Goal: Transaction & Acquisition: Subscribe to service/newsletter

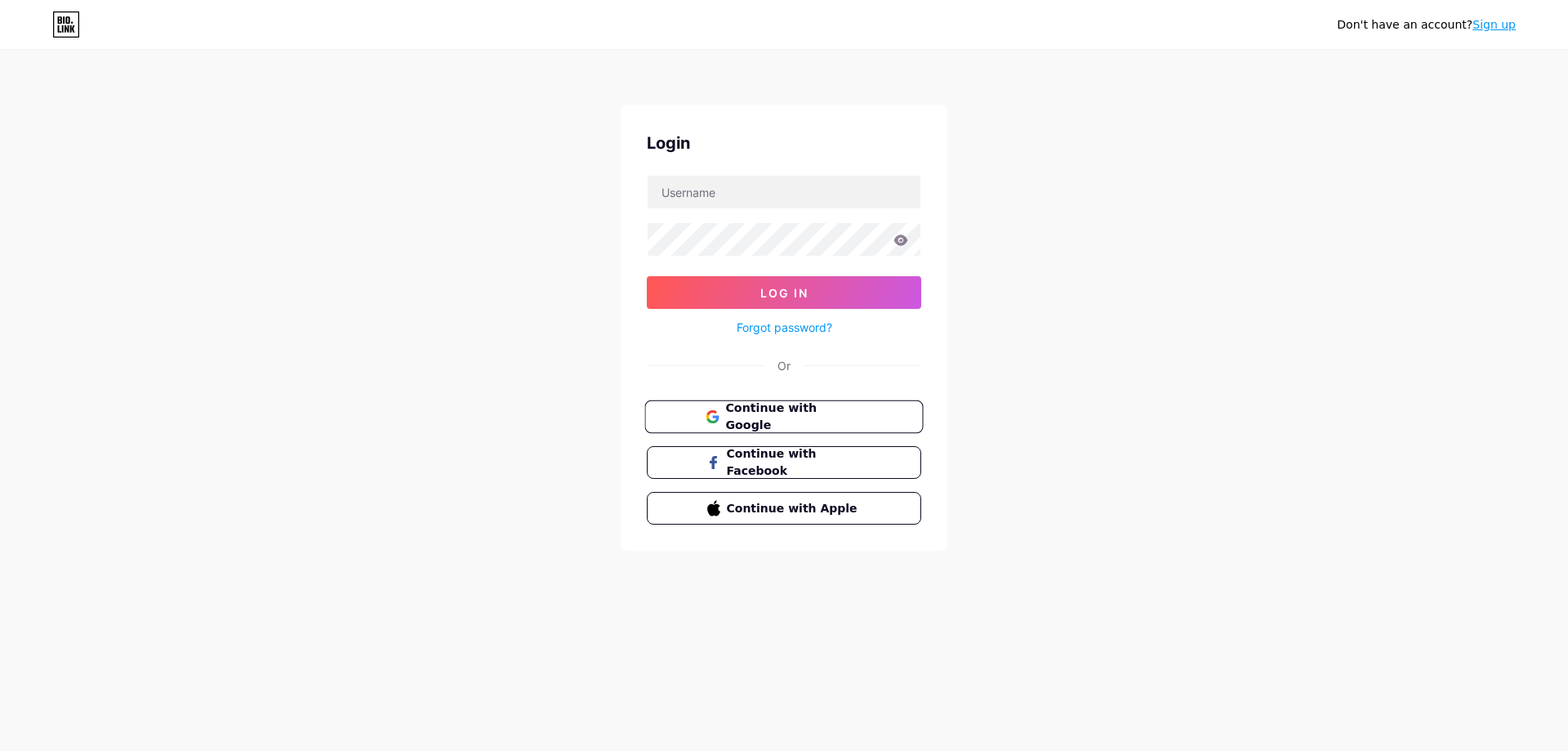
click at [801, 421] on span "Continue with Google" at bounding box center [794, 417] width 136 height 35
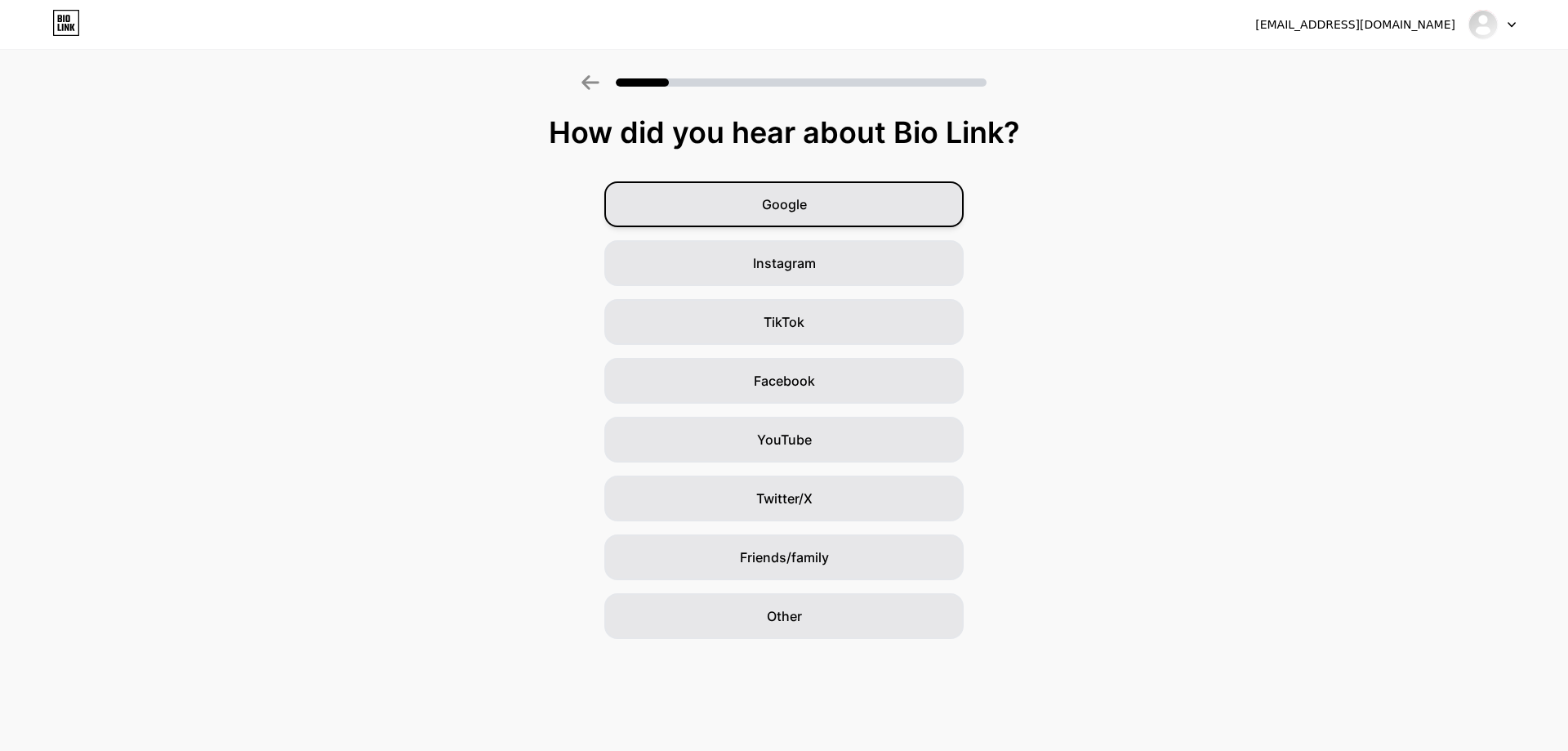
click at [819, 212] on div "Google" at bounding box center [784, 204] width 360 height 46
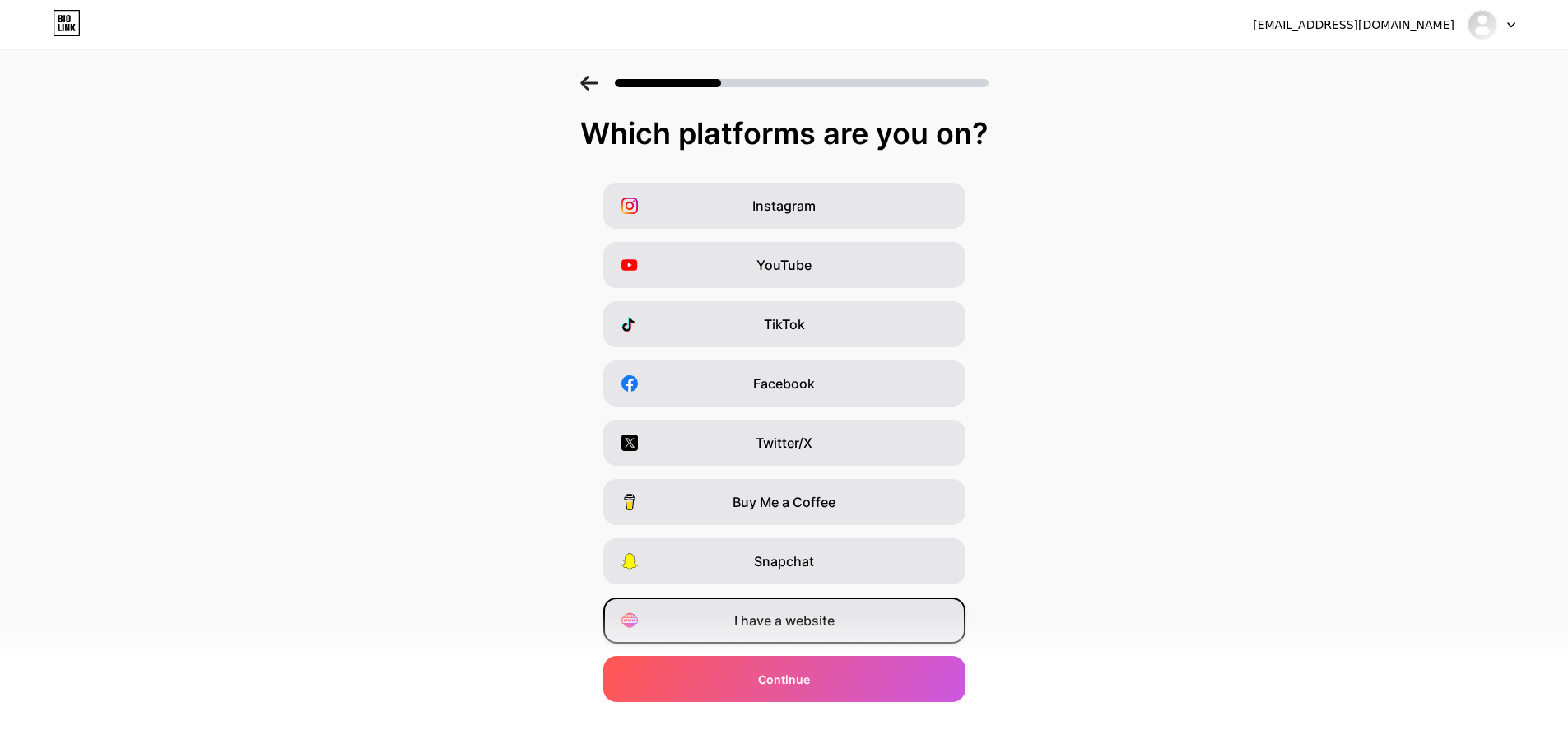
click at [799, 619] on span "I have a website" at bounding box center [784, 620] width 100 height 20
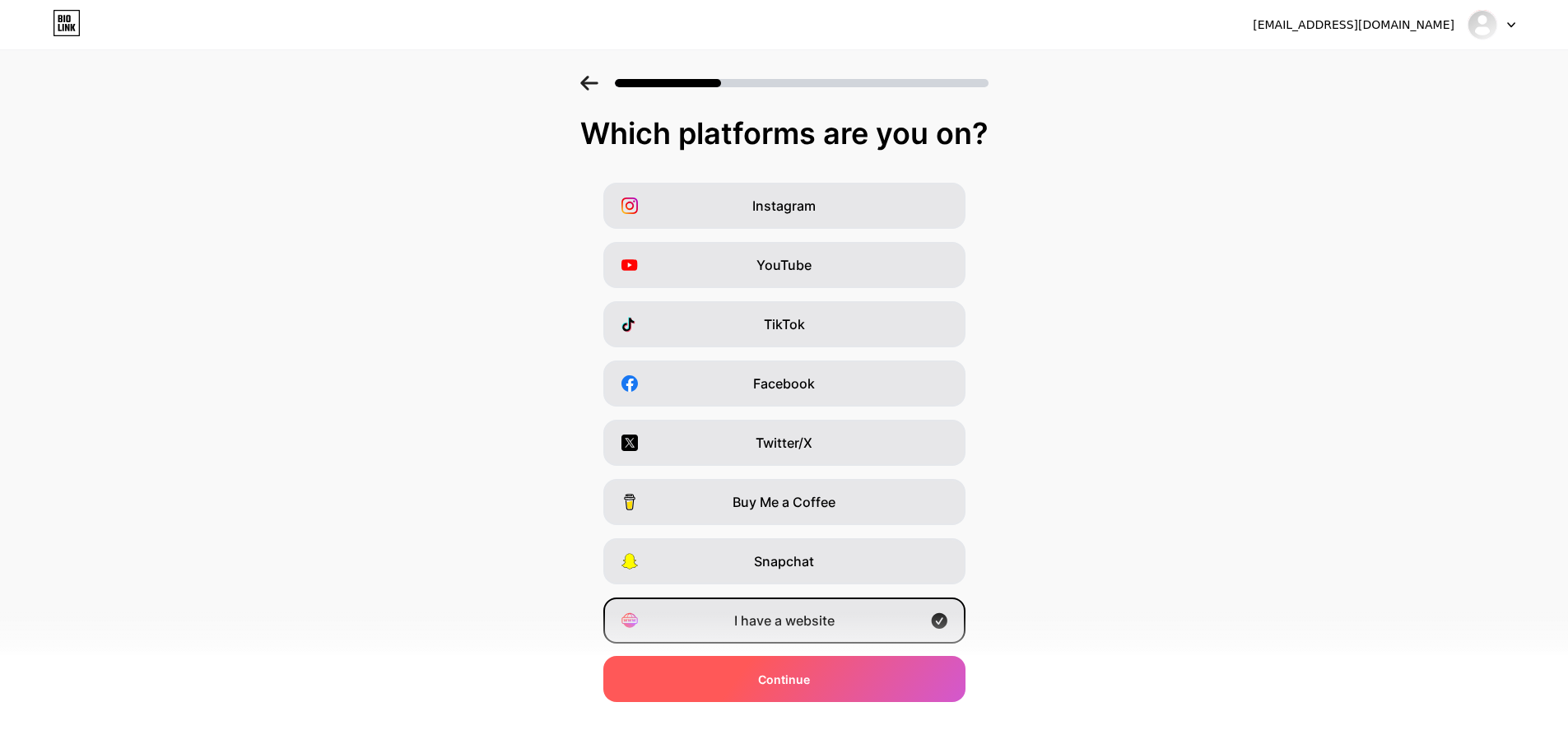
click at [816, 675] on div "Continue" at bounding box center [784, 679] width 362 height 46
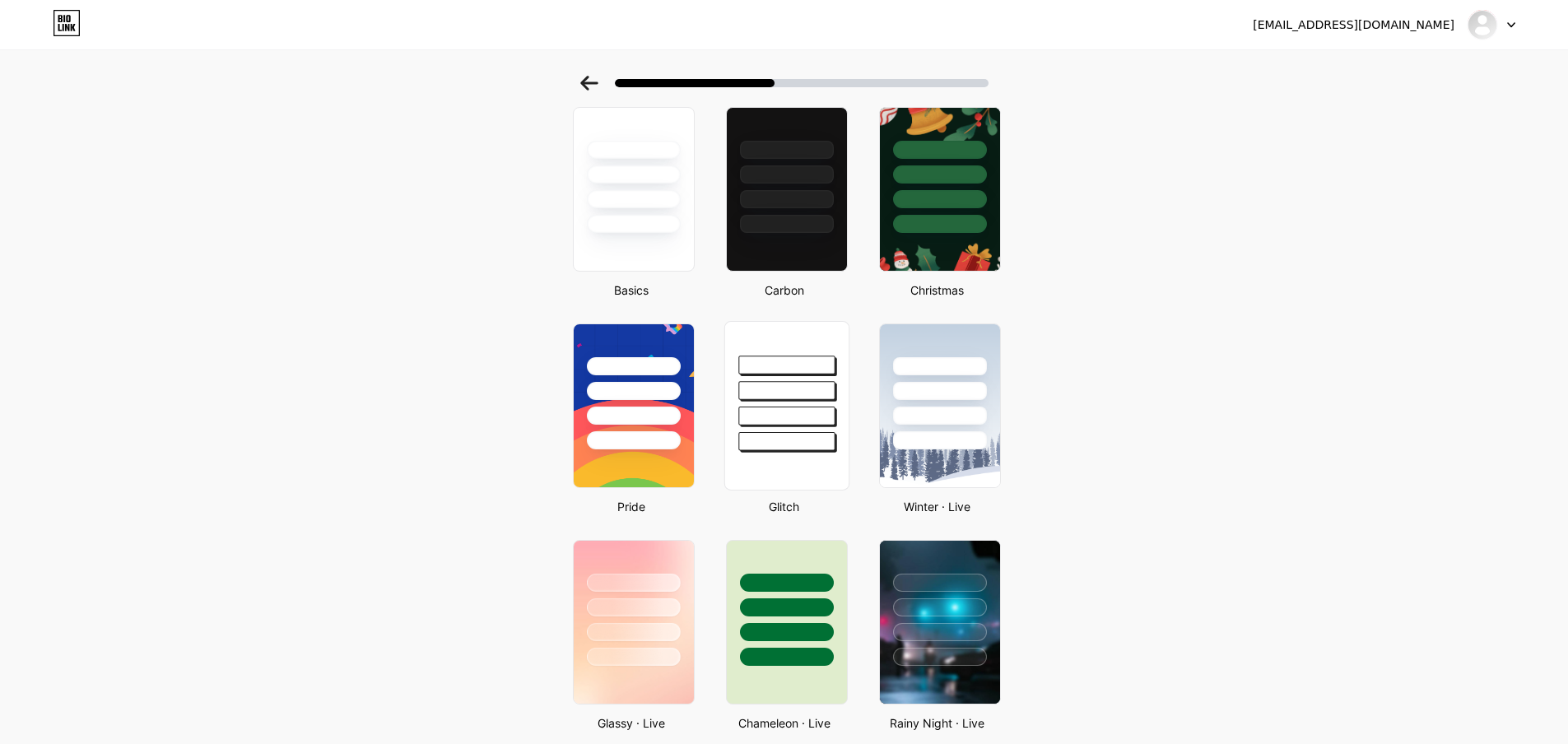
scroll to position [82, 0]
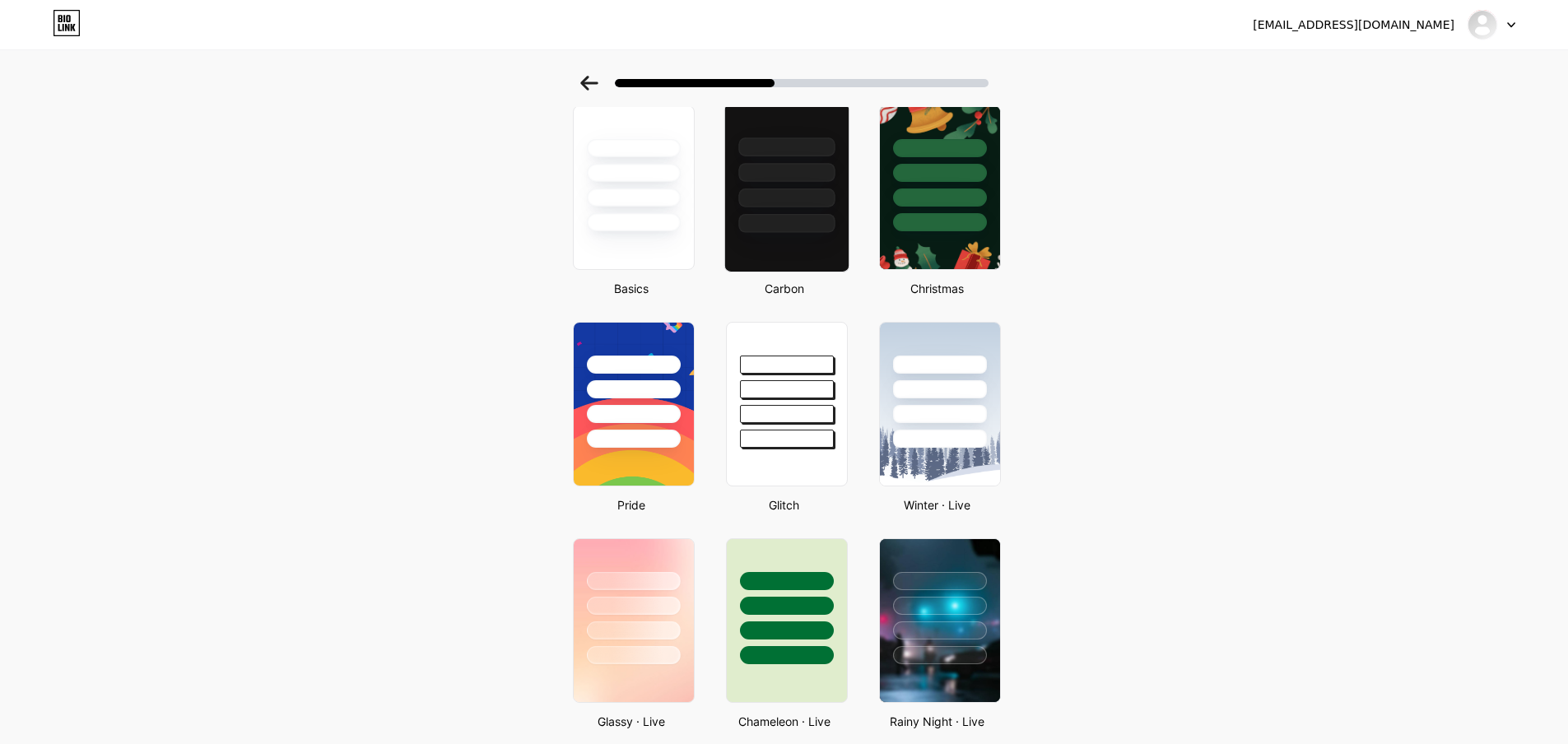
click at [793, 198] on div at bounding box center [786, 198] width 96 height 19
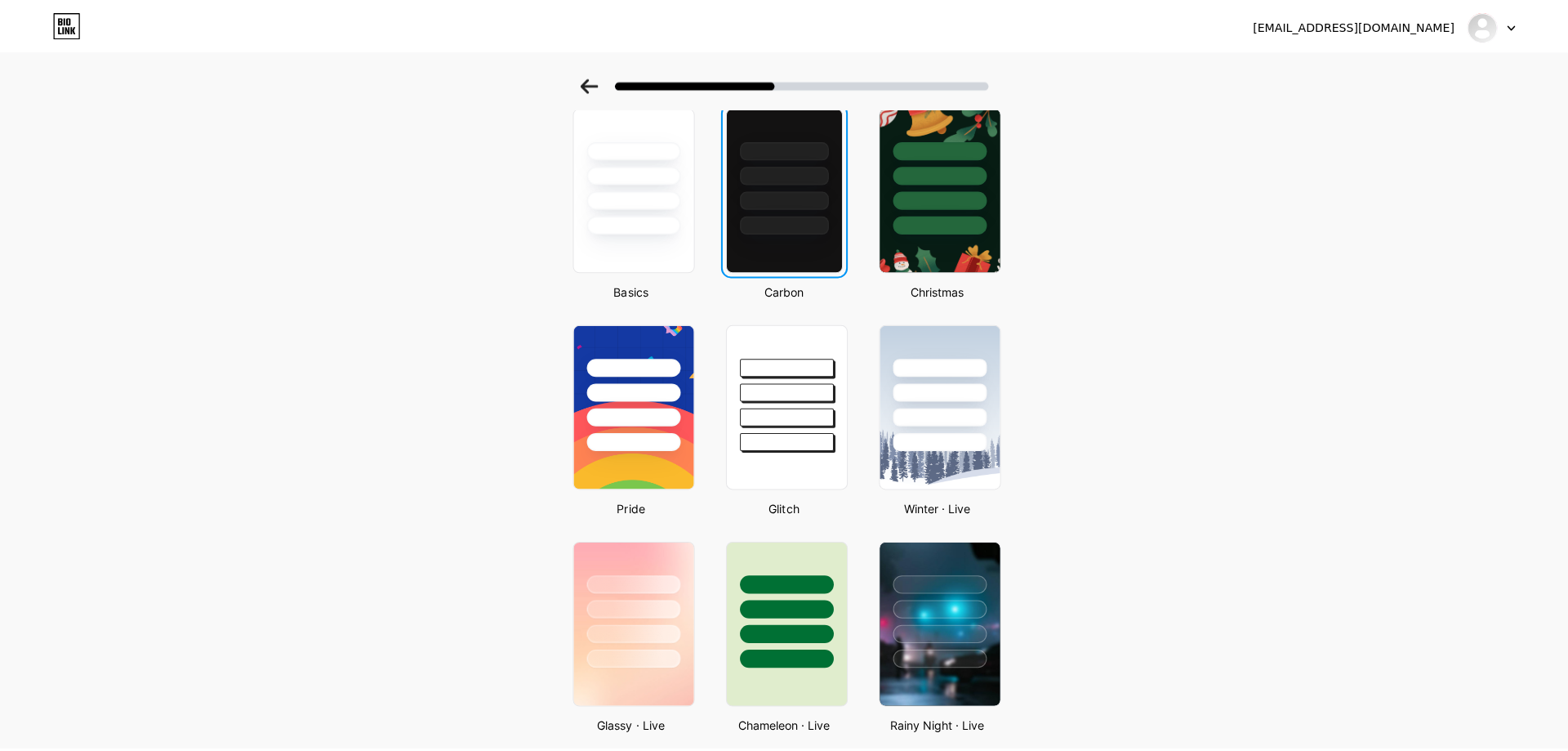
scroll to position [0, 0]
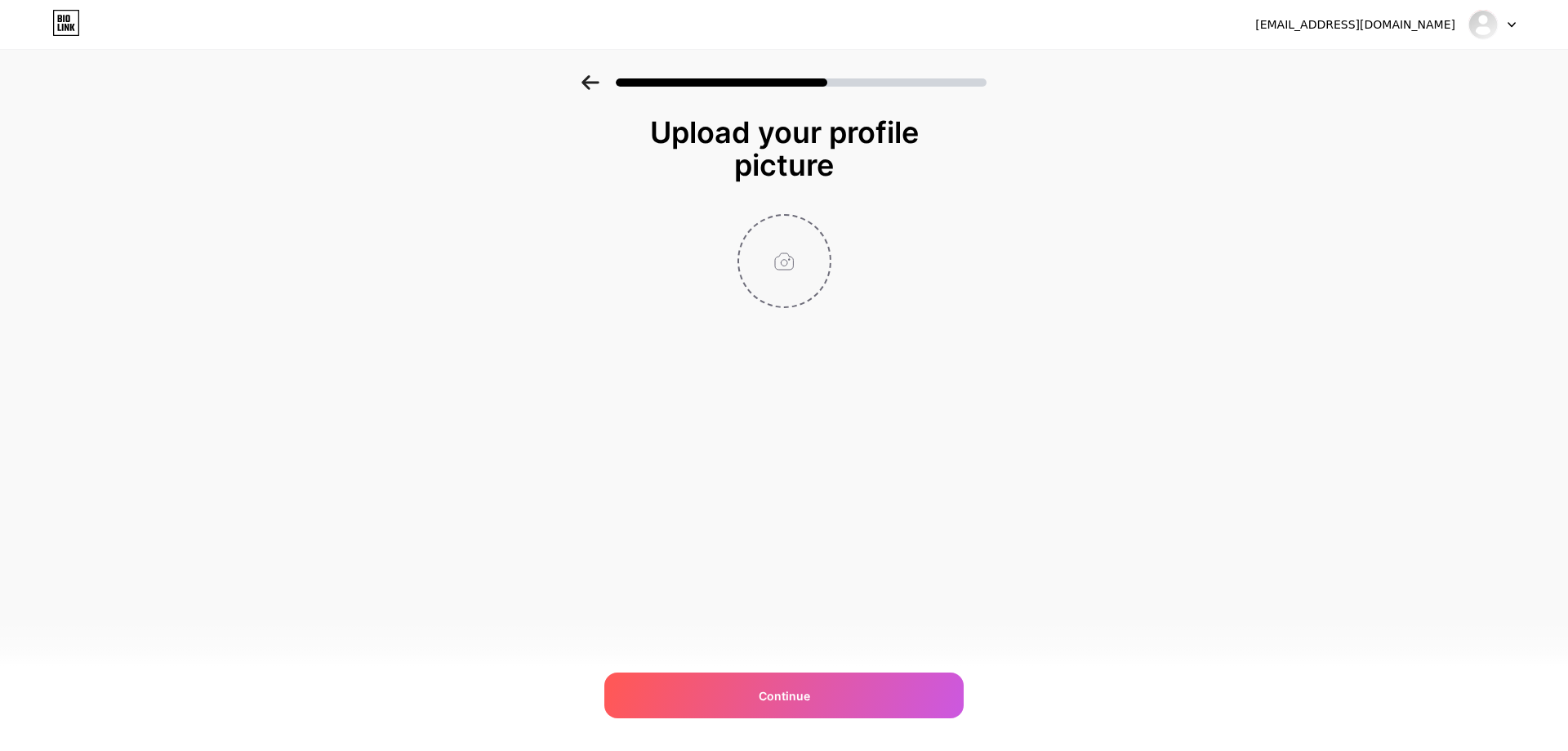
click at [782, 278] on input "file" at bounding box center [784, 261] width 91 height 91
type input "C:\fakepath\[PERSON_NAME].jpg"
click at [818, 686] on div "Continue" at bounding box center [784, 695] width 360 height 46
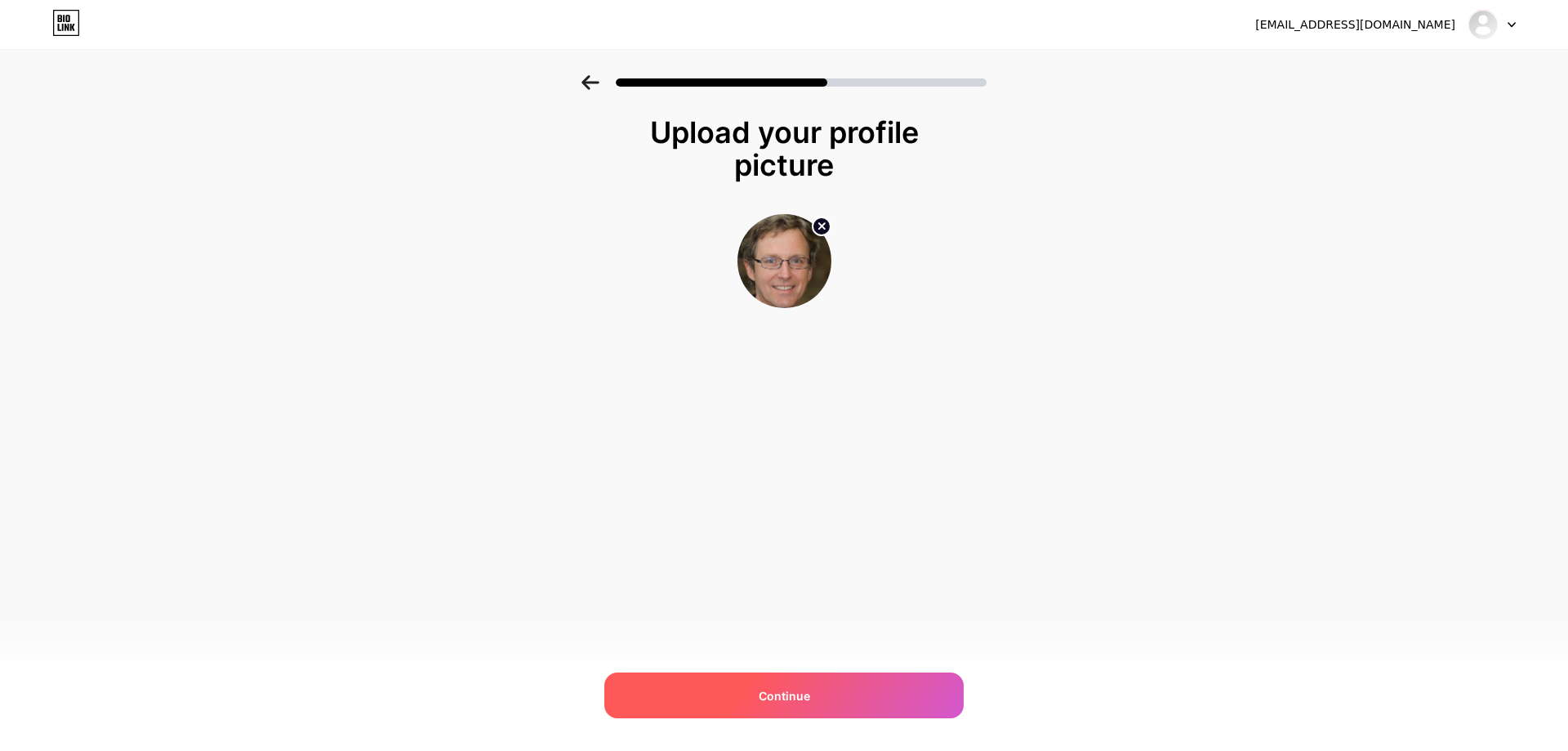
click at [818, 688] on div "Continue" at bounding box center [784, 695] width 360 height 46
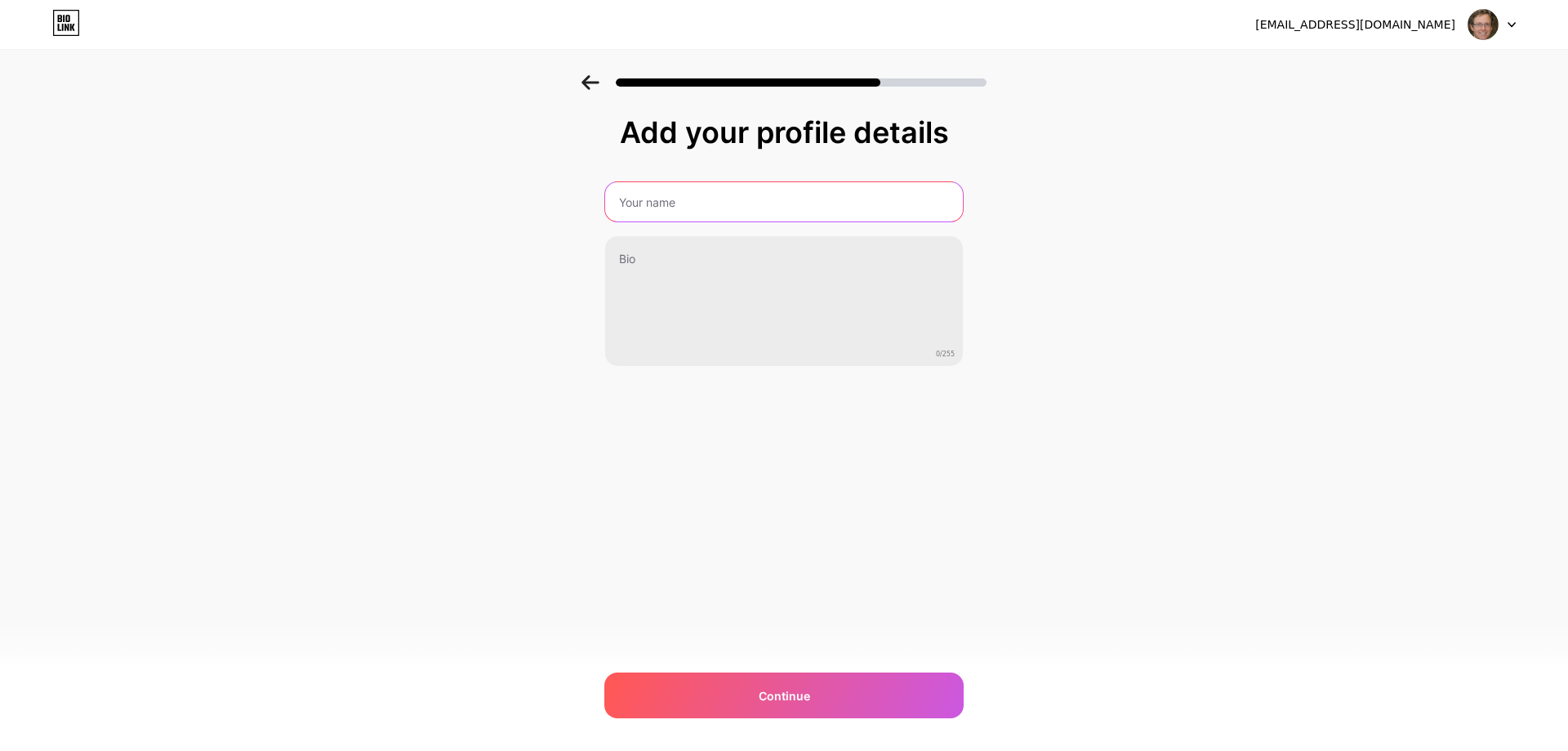
click at [740, 205] on input "text" at bounding box center [784, 201] width 358 height 40
type input "[PERSON_NAME]"
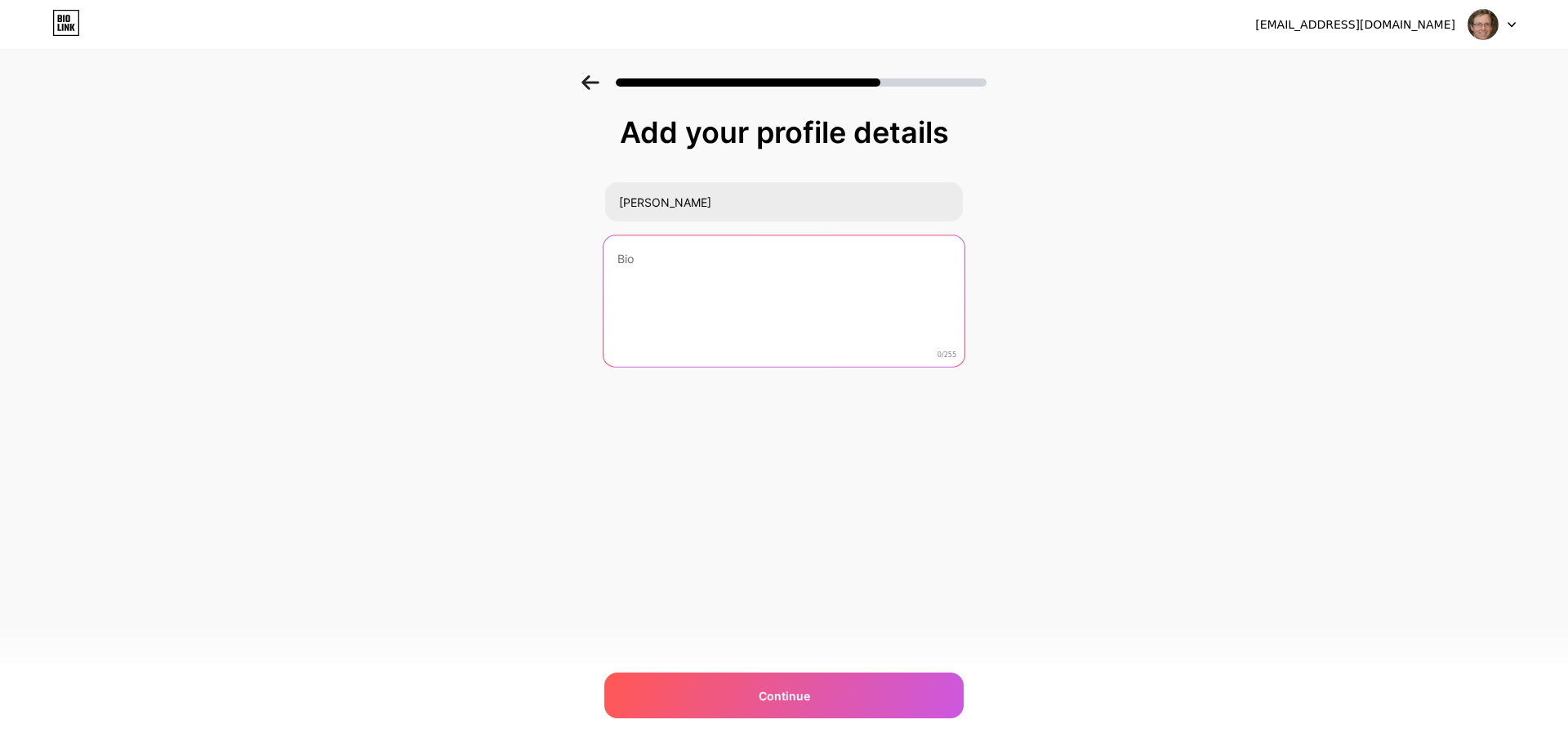
click at [686, 293] on textarea at bounding box center [784, 302] width 361 height 133
paste textarea "Od kilku lat zajmuję się rozwojem i obsługą platform cyfrowej rozrywki, zdobywa…"
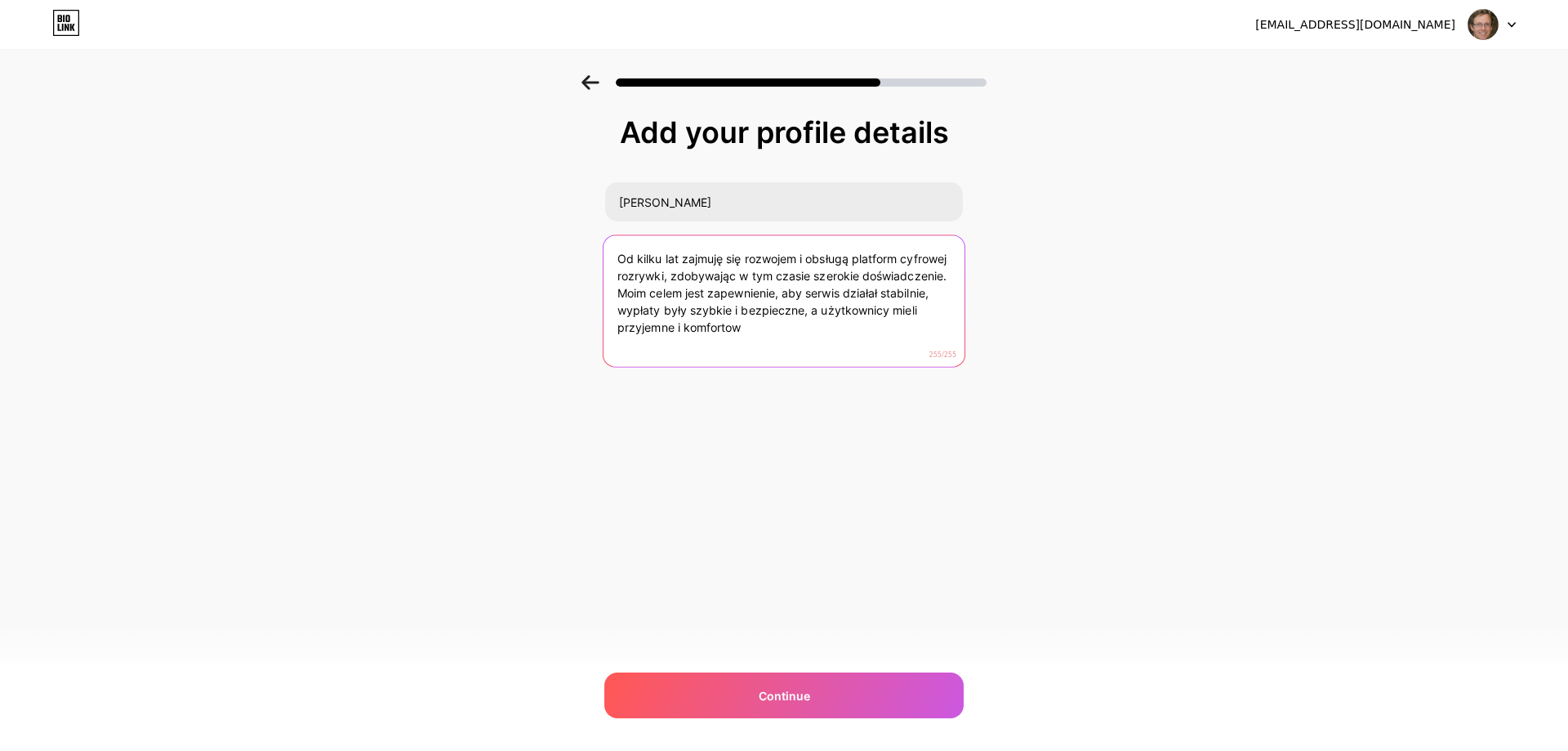
drag, startPoint x: 794, startPoint y: 330, endPoint x: 805, endPoint y: 313, distance: 20.2
click at [805, 313] on textarea "Od kilku lat zajmuję się rozwojem i obsługą platform cyfrowej rozrywki, zdobywa…" at bounding box center [784, 302] width 361 height 133
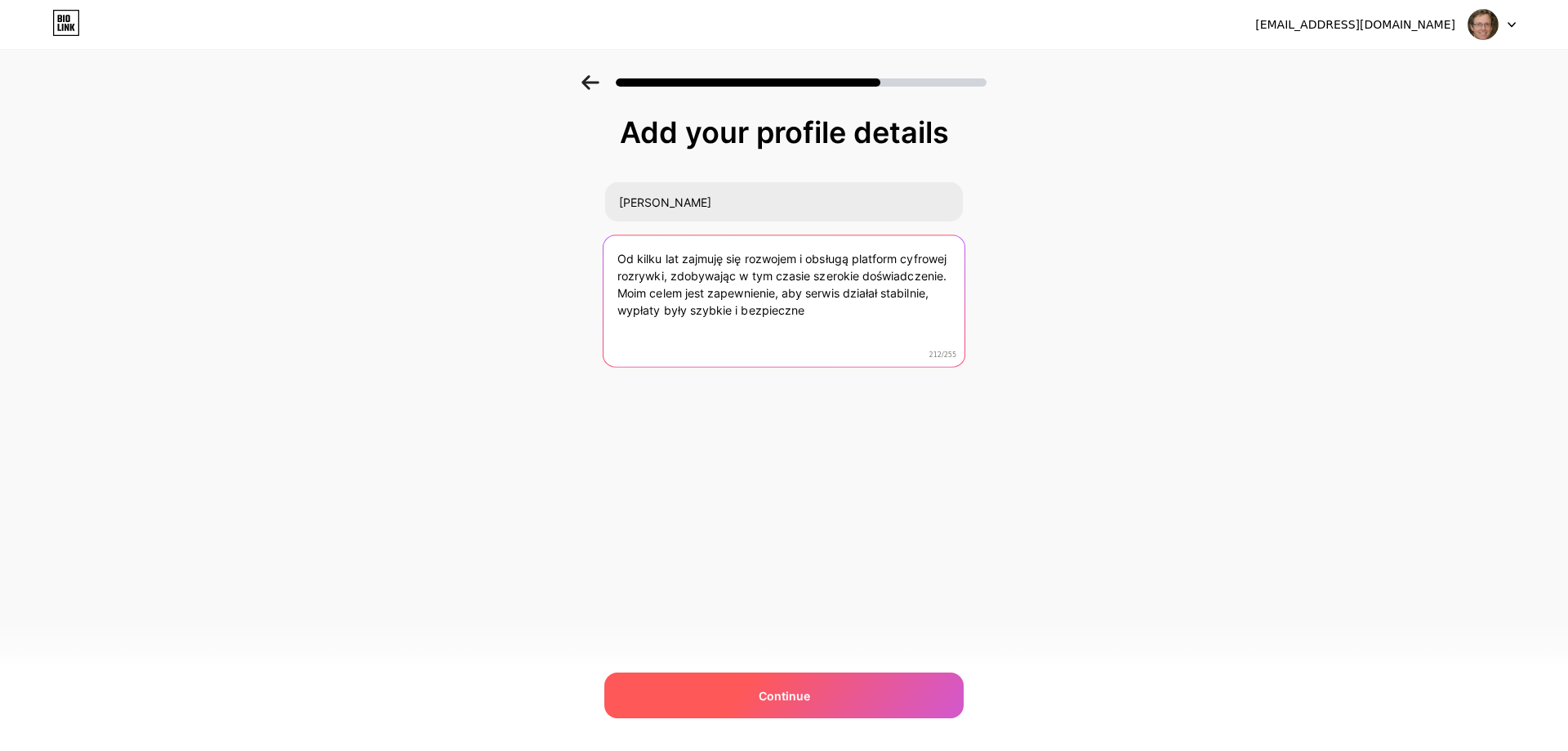
type textarea "Od kilku lat zajmuję się rozwojem i obsługą platform cyfrowej rozrywki, zdobywa…"
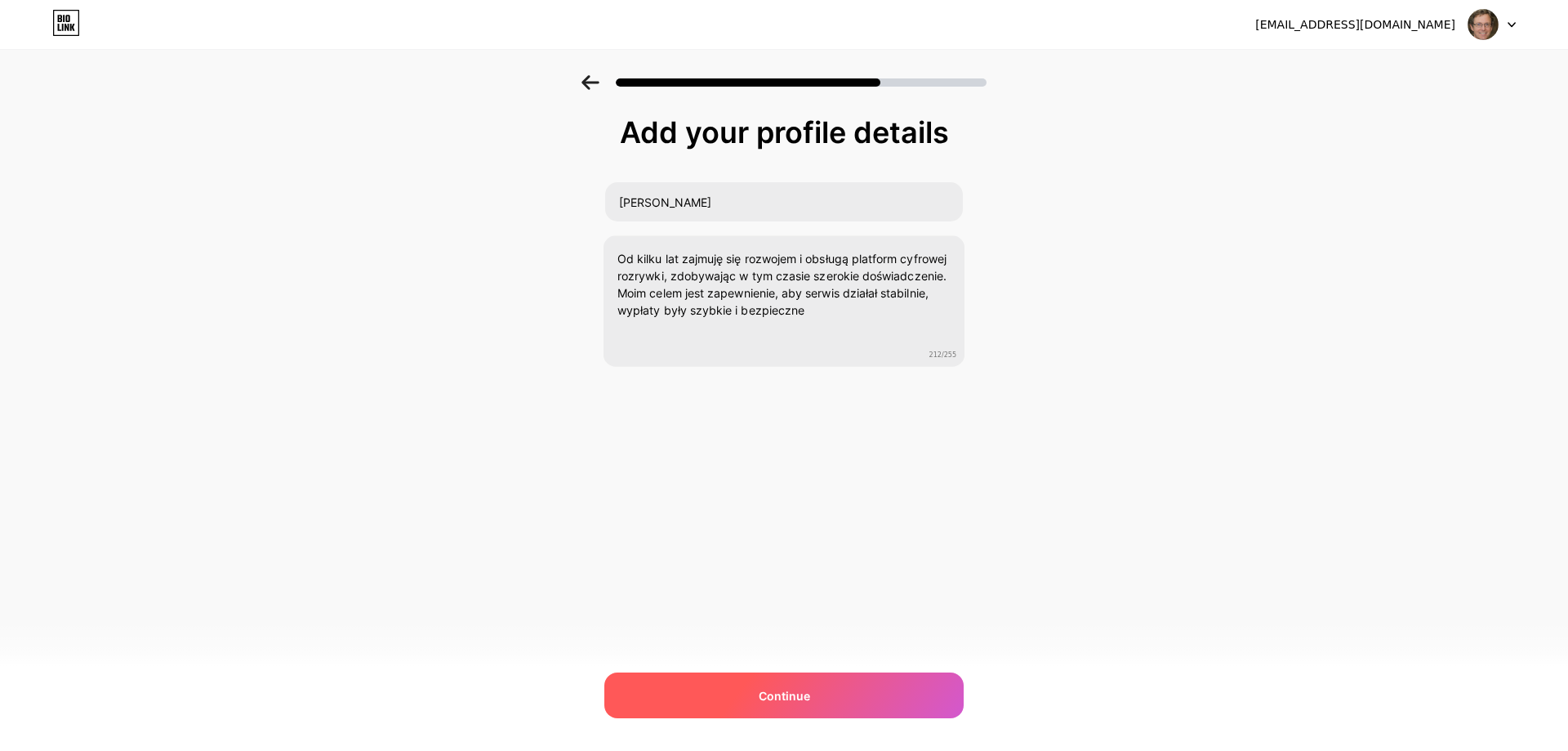
click at [809, 710] on div "Continue" at bounding box center [784, 695] width 360 height 46
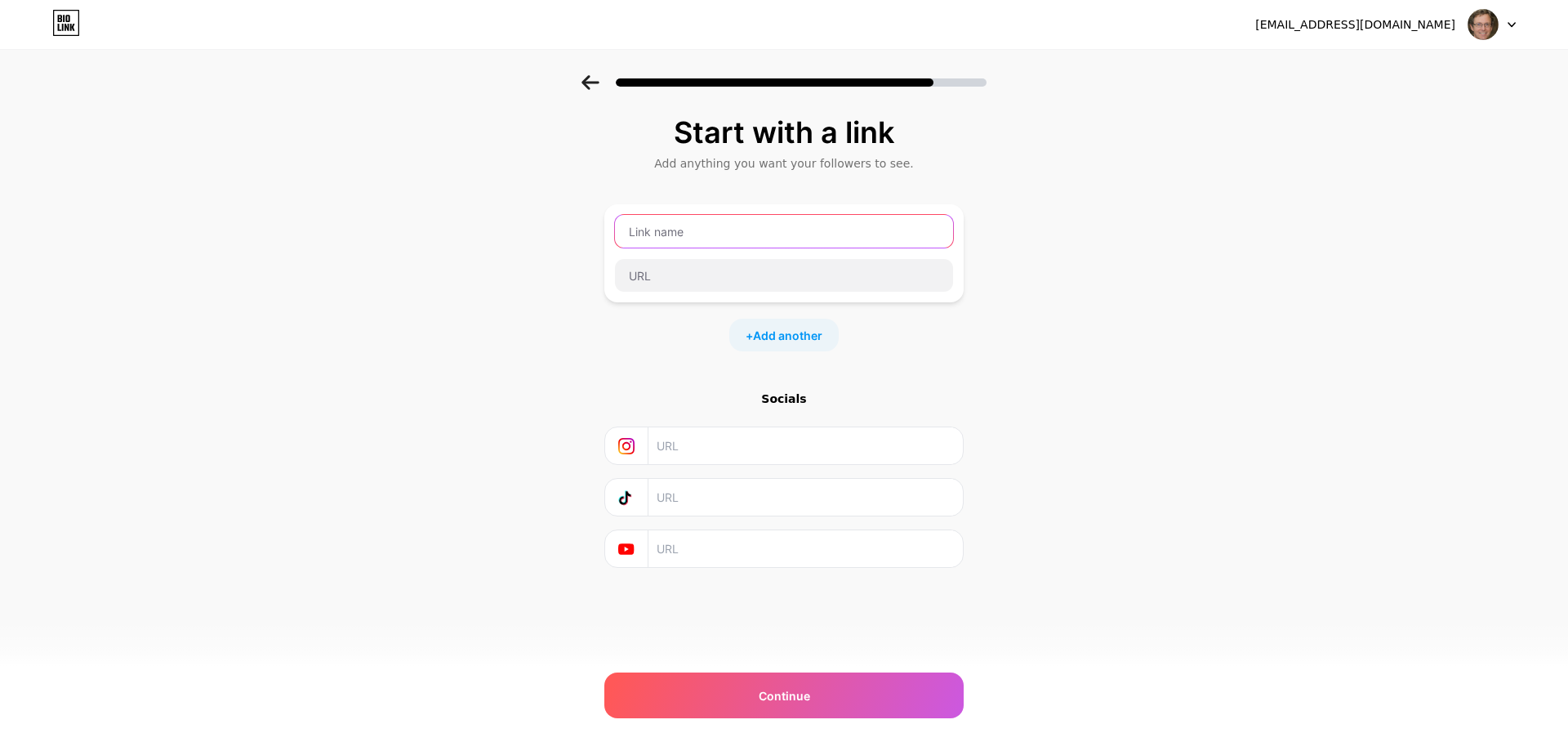
click at [722, 227] on input "text" at bounding box center [784, 231] width 338 height 33
paste input "vulkanspiele.eu"
type input "vulkanspiele.eu"
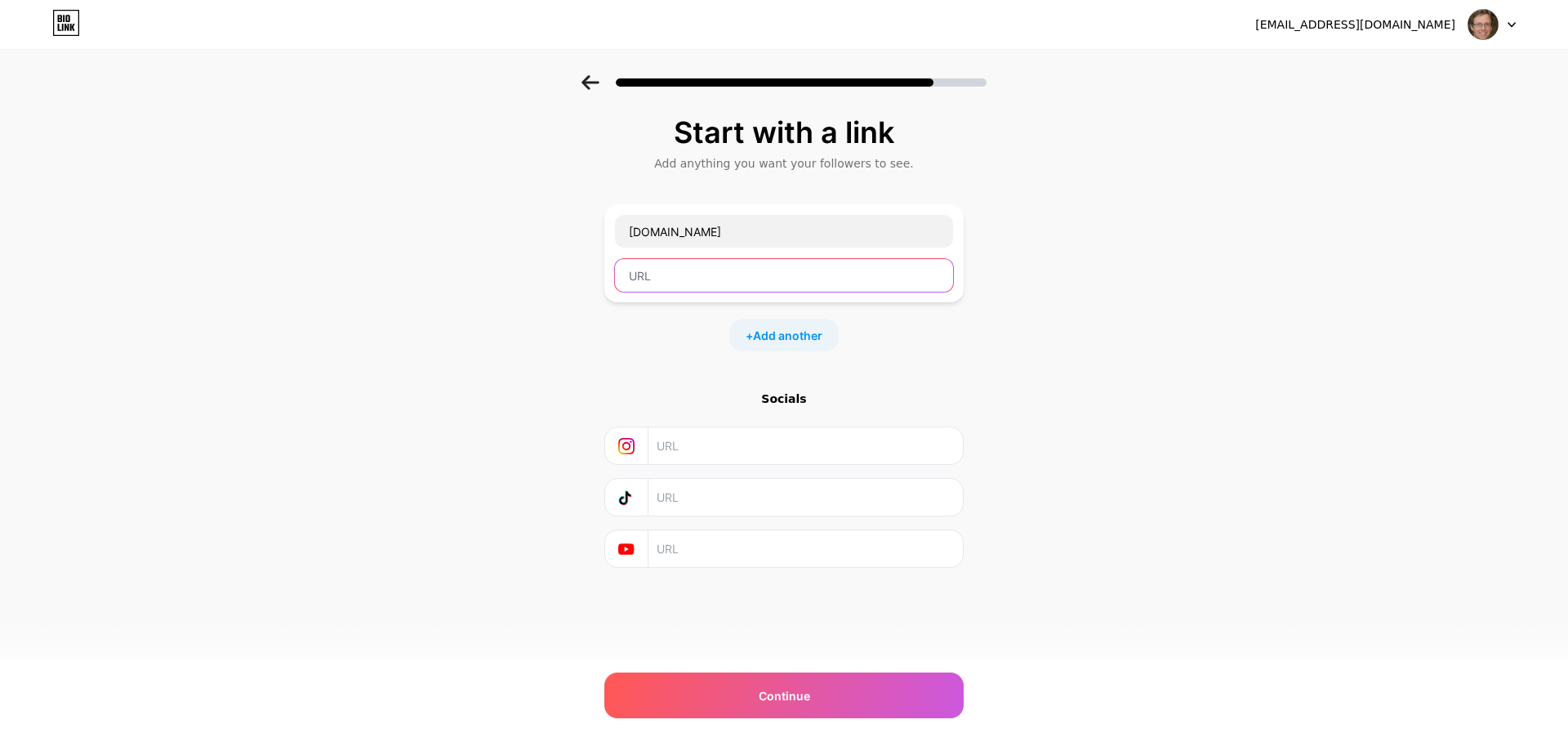
click at [690, 276] on input "text" at bounding box center [784, 275] width 338 height 33
paste input "https://vulkanspiele.eu/"
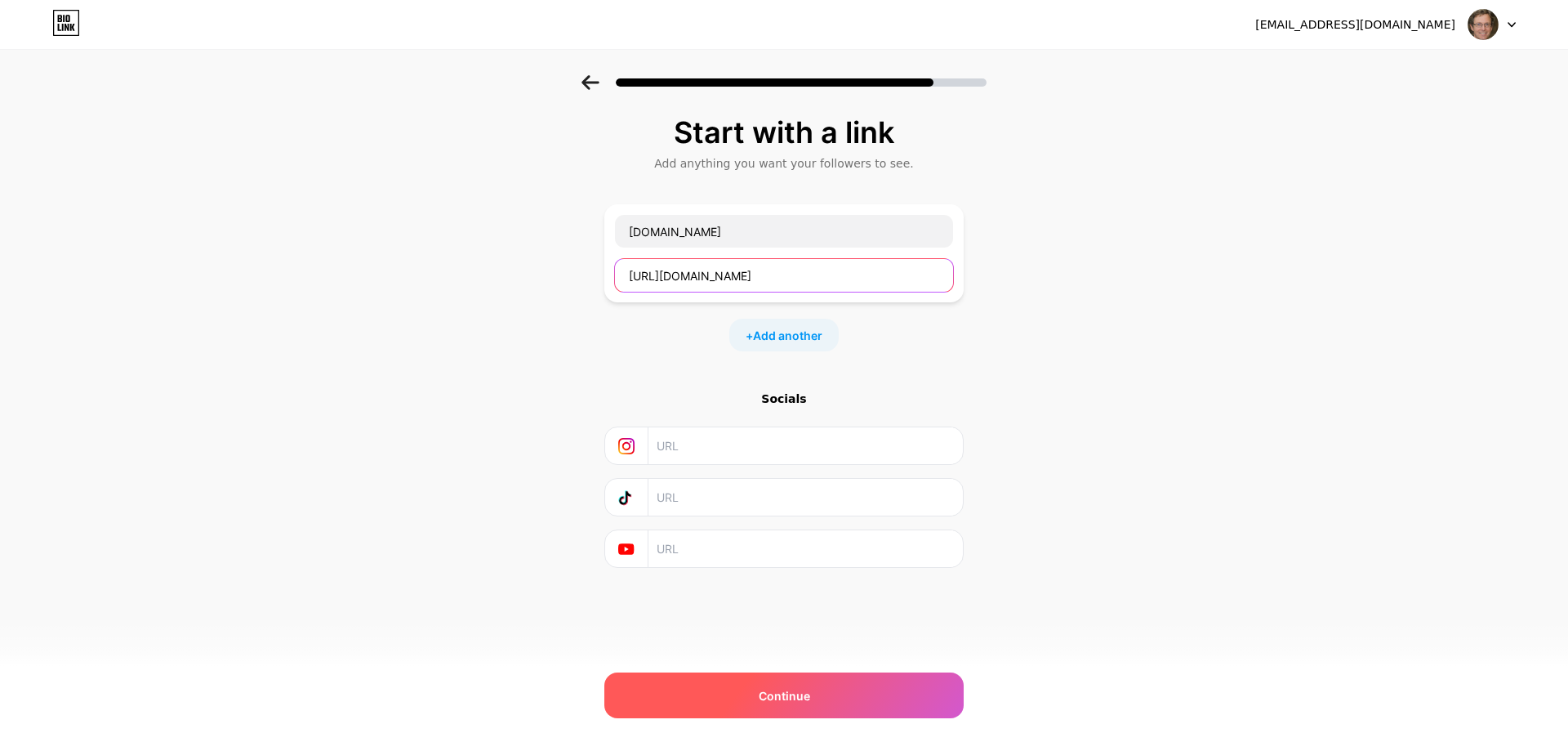
type input "https://vulkanspiele.eu/"
click at [782, 690] on span "Continue" at bounding box center [784, 695] width 51 height 17
click at [818, 687] on div "Continue" at bounding box center [784, 695] width 360 height 46
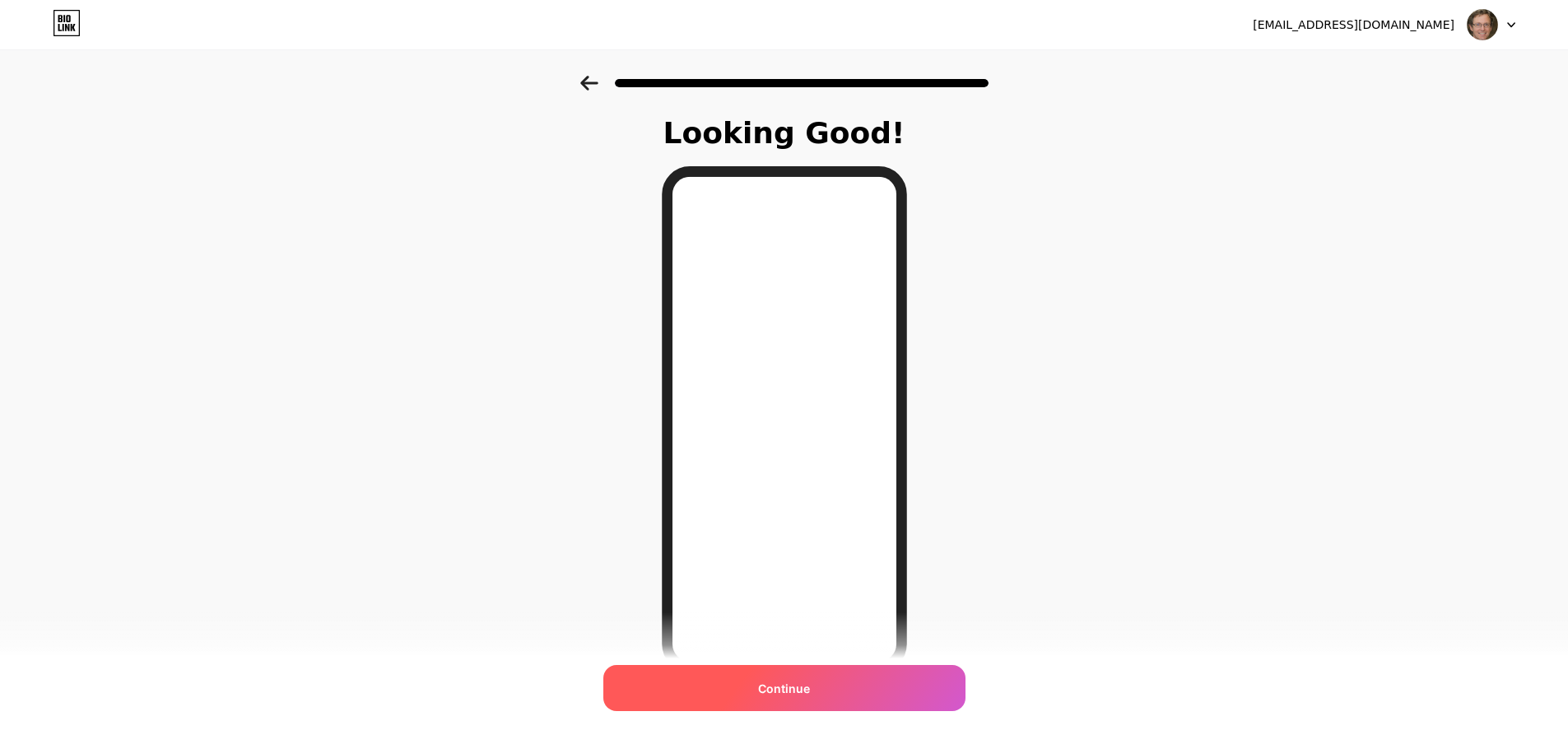
click at [817, 689] on div "Continue" at bounding box center [784, 688] width 362 height 46
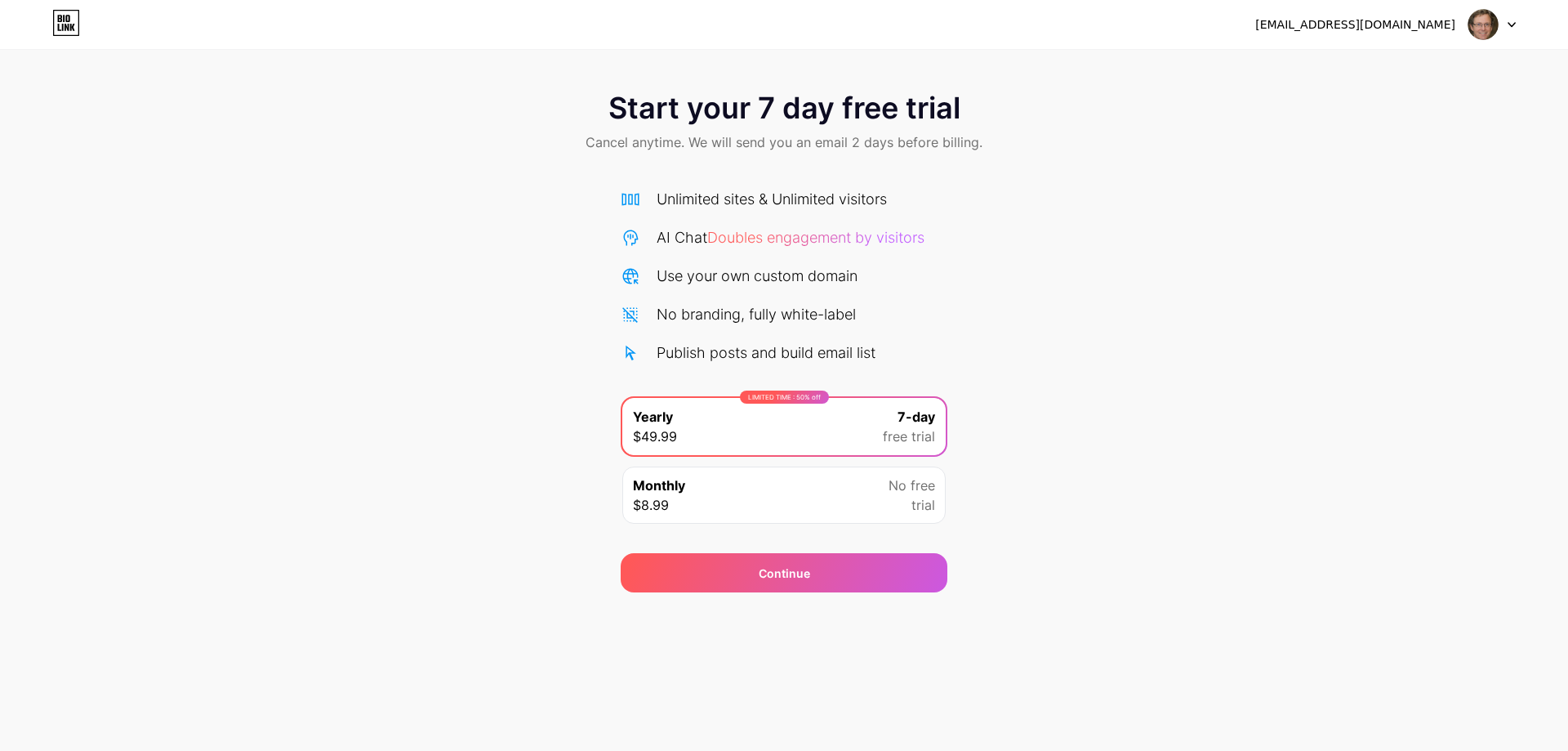
click at [1469, 19] on span at bounding box center [1483, 24] width 31 height 31
click at [1376, 8] on div "ewanharper05@gmail.com Logout" at bounding box center [784, 24] width 1568 height 49
click at [1374, 20] on div "[EMAIL_ADDRESS][DOMAIN_NAME]" at bounding box center [1356, 24] width 201 height 17
click at [57, 17] on icon at bounding box center [66, 23] width 28 height 26
drag, startPoint x: 639, startPoint y: 148, endPoint x: 927, endPoint y: 162, distance: 288.3
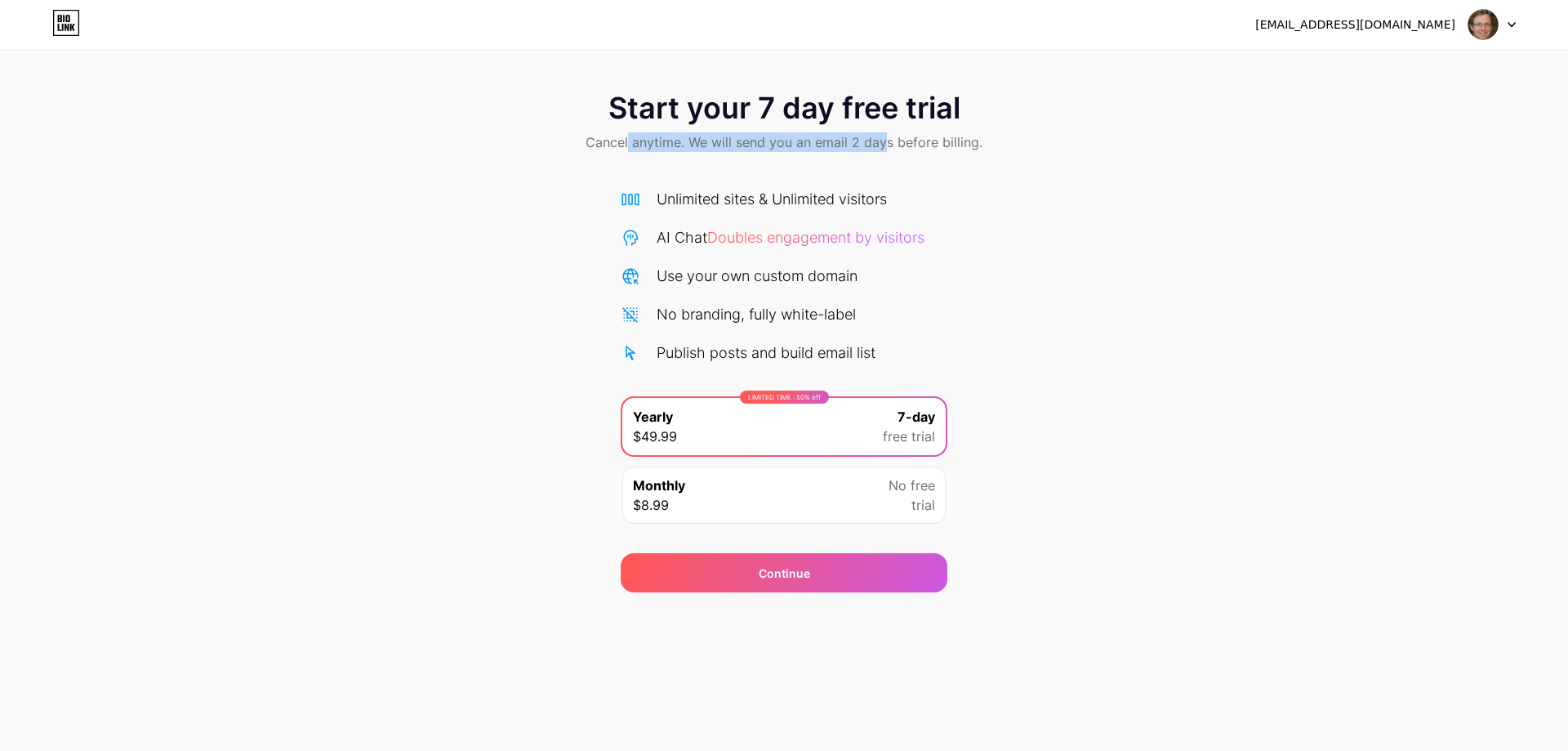
click at [910, 162] on div "Start your 7 day free trial Cancel anytime. We will send you an email 2 days be…" at bounding box center [784, 123] width 1568 height 96
click at [927, 162] on div "Start your 7 day free trial Cancel anytime. We will send you an email 2 days be…" at bounding box center [784, 123] width 1568 height 96
drag, startPoint x: 927, startPoint y: 146, endPoint x: 742, endPoint y: 134, distance: 185.4
click at [757, 134] on span "Cancel anytime. We will send you an email 2 days before billing." at bounding box center [784, 142] width 397 height 19
click at [741, 134] on span "Cancel anytime. We will send you an email 2 days before billing." at bounding box center [784, 142] width 397 height 19
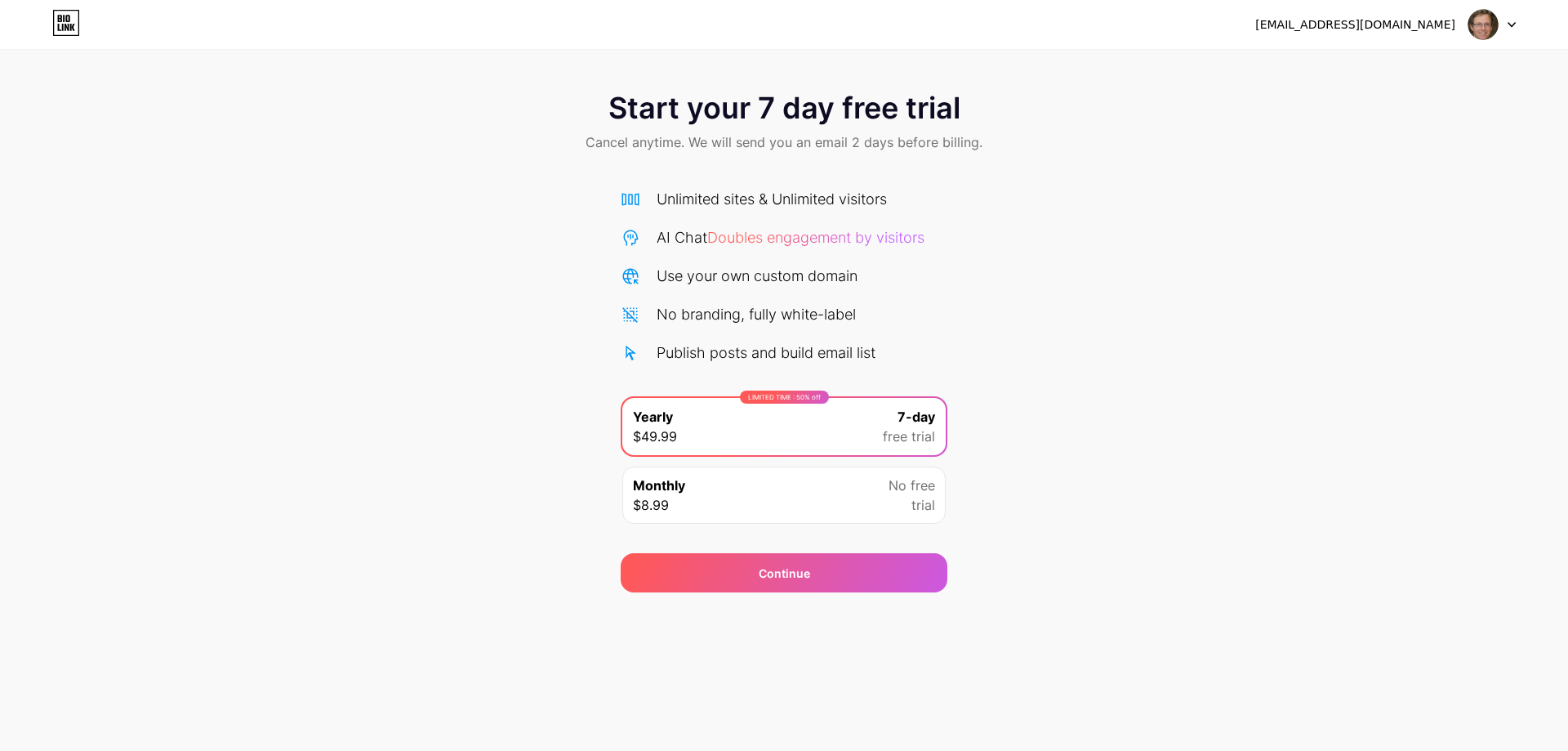
click at [1505, 26] on div at bounding box center [1492, 24] width 47 height 30
click at [783, 65] on div "Start your 7 day free trial Cancel anytime. We will send you an email 2 days be…" at bounding box center [784, 296] width 1568 height 593
click at [703, 486] on div "Monthly $8.99 No free trial" at bounding box center [784, 496] width 324 height 57
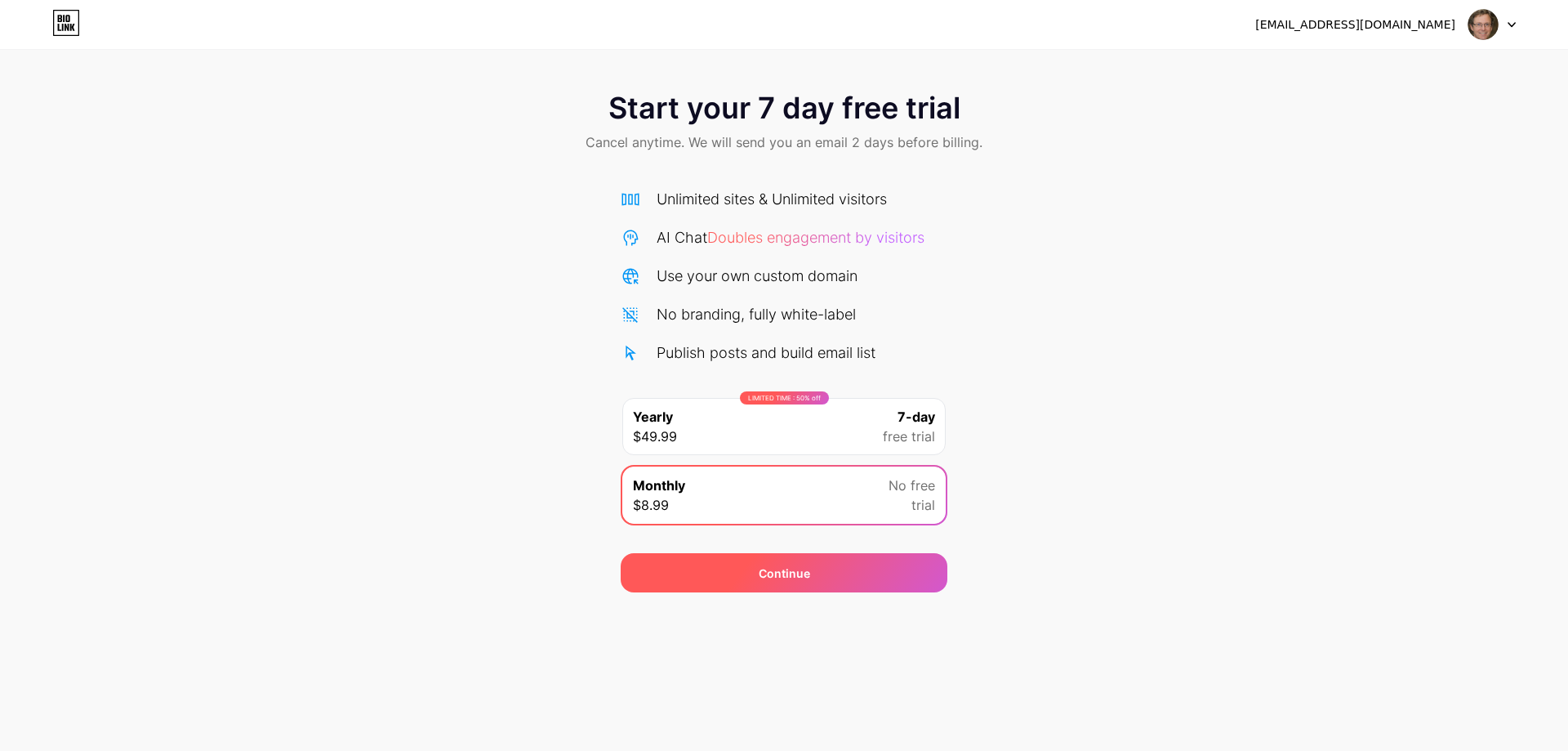
click at [749, 574] on div "Continue" at bounding box center [784, 572] width 327 height 40
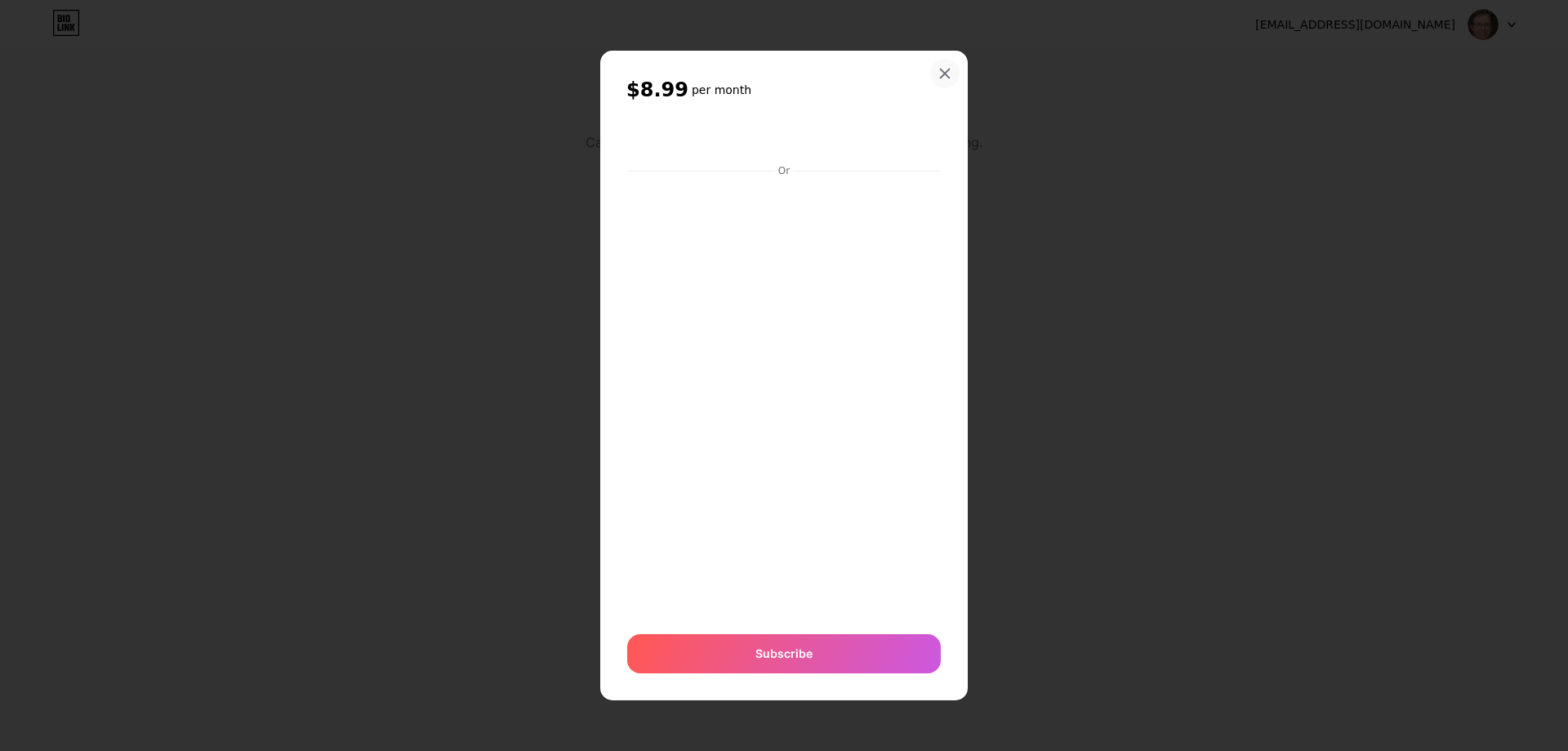
click at [954, 68] on div at bounding box center [945, 73] width 29 height 30
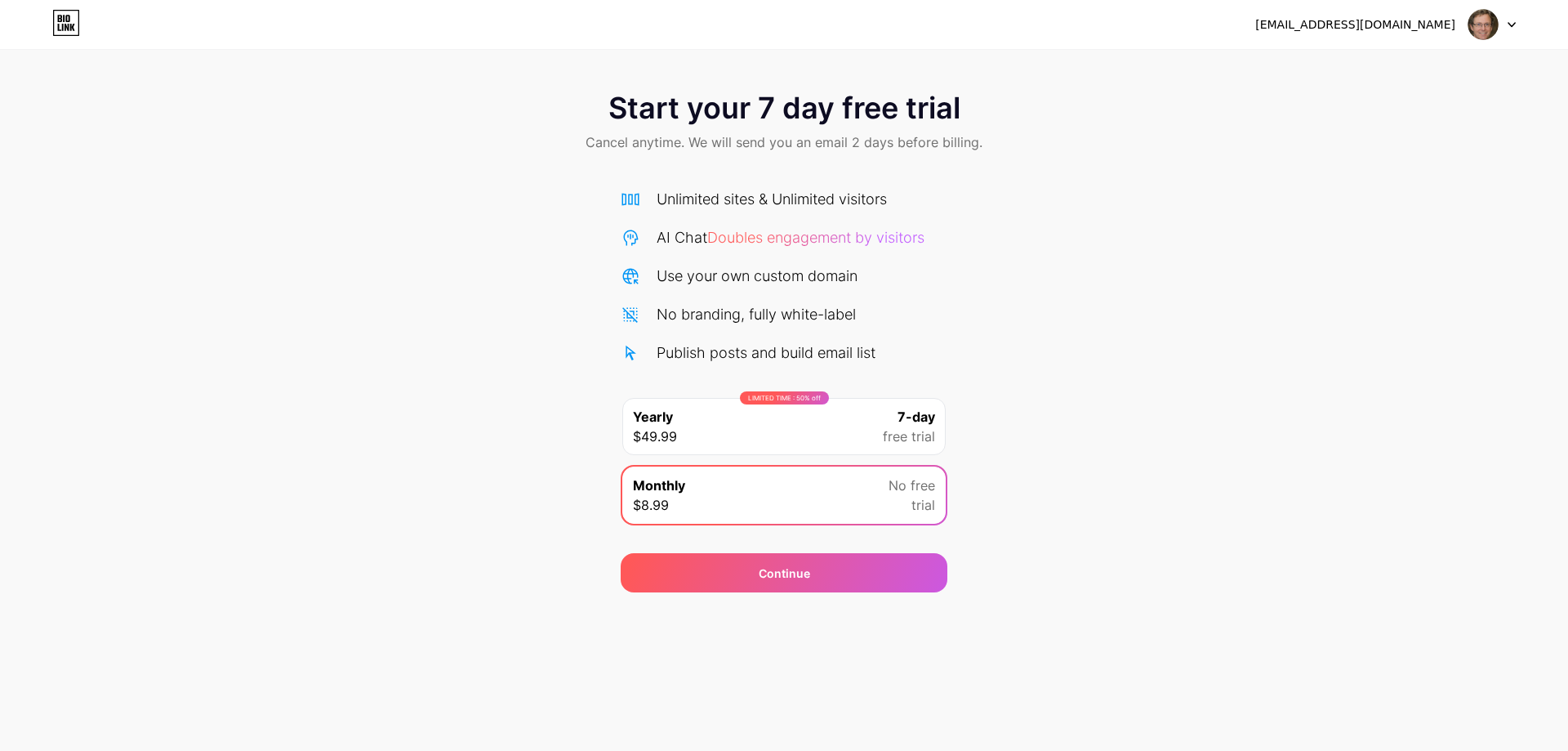
click at [1477, 26] on img at bounding box center [1483, 24] width 31 height 31
